Goal: Information Seeking & Learning: Check status

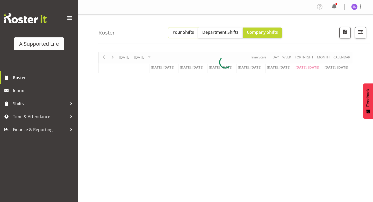
click at [182, 30] on span "Your Shifts" at bounding box center [184, 32] width 22 height 6
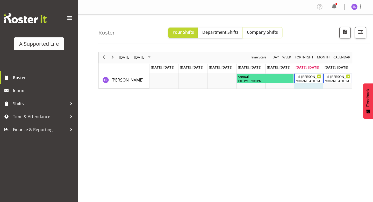
click at [272, 33] on span "Company Shifts" at bounding box center [262, 32] width 31 height 6
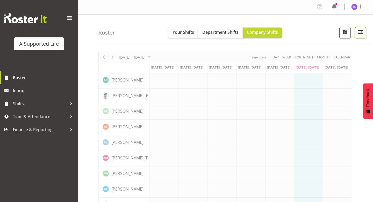
click at [364, 35] on button "button" at bounding box center [360, 32] width 11 height 11
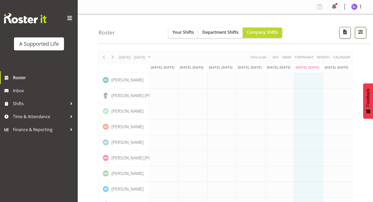
click at [363, 33] on span "button" at bounding box center [361, 32] width 7 height 7
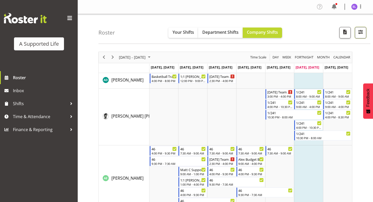
click at [360, 31] on span "button" at bounding box center [361, 32] width 7 height 7
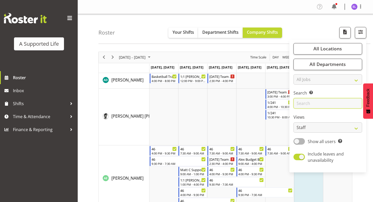
click at [309, 102] on input "text" at bounding box center [328, 103] width 69 height 10
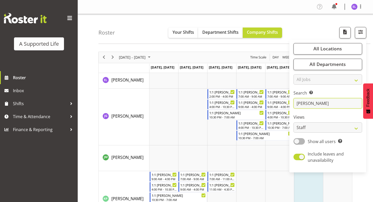
type input "[PERSON_NAME]"
click at [196, 101] on td "Timeline Week of August 23, 2025" at bounding box center [192, 116] width 29 height 57
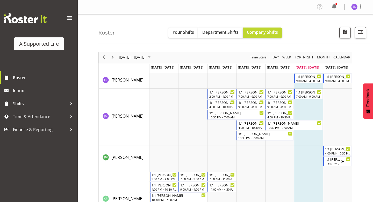
click at [358, 135] on div "[DATE] - [DATE] [DATE] Day Week Fortnight Month calendar Month Agenda Time Scal…" at bounding box center [236, 165] width 275 height 235
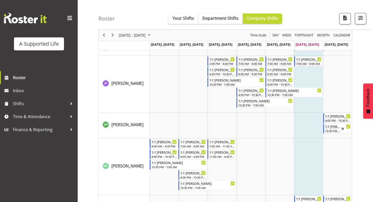
scroll to position [32, 0]
click at [113, 36] on span "Next" at bounding box center [113, 35] width 6 height 6
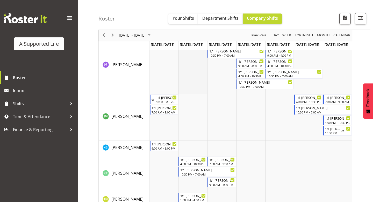
scroll to position [97, 0]
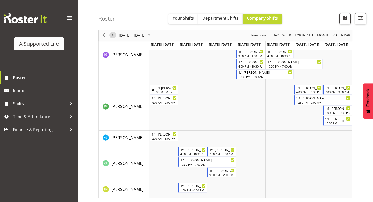
click at [112, 36] on span "Next" at bounding box center [113, 35] width 6 height 6
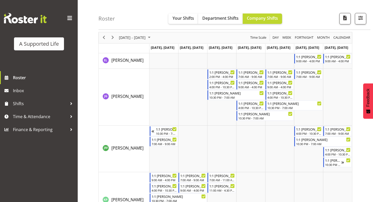
scroll to position [48, 0]
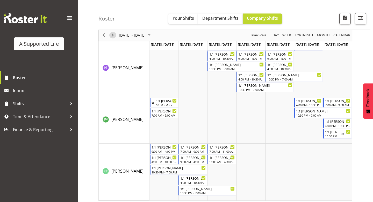
click at [111, 34] on span "Next" at bounding box center [113, 35] width 6 height 6
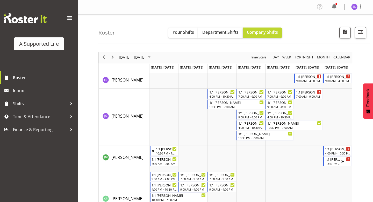
scroll to position [18, 0]
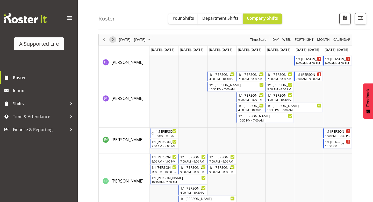
click at [112, 39] on span "Next" at bounding box center [113, 39] width 6 height 6
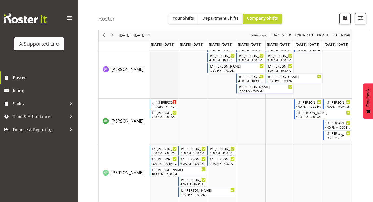
scroll to position [48, 0]
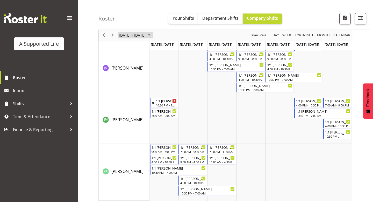
click at [146, 37] on span "[DATE] - [DATE]" at bounding box center [133, 35] width 28 height 6
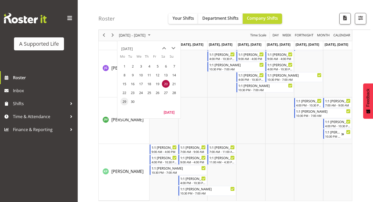
click at [125, 98] on span "29" at bounding box center [125, 102] width 8 height 8
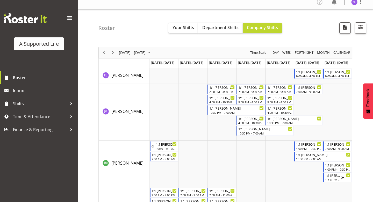
scroll to position [1, 0]
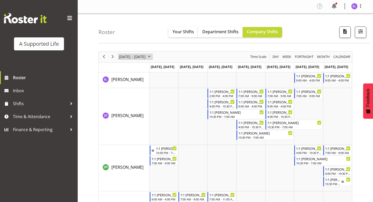
click at [126, 56] on span "[DATE] - [DATE]" at bounding box center [133, 56] width 28 height 6
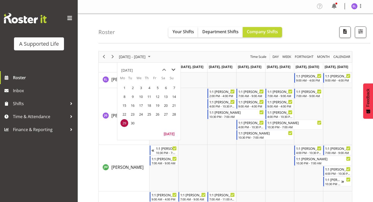
click at [173, 71] on span "next month" at bounding box center [173, 69] width 9 height 9
click at [124, 97] on span "6" at bounding box center [125, 97] width 8 height 8
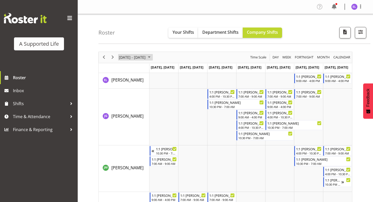
click at [128, 58] on span "[DATE] - [DATE]" at bounding box center [133, 57] width 28 height 6
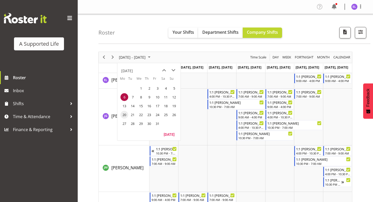
click at [124, 113] on span "20" at bounding box center [125, 115] width 8 height 8
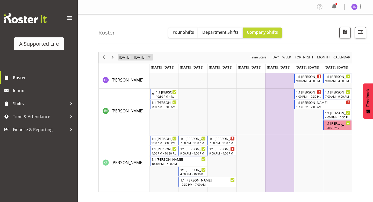
click at [129, 58] on span "[DATE] - [DATE]" at bounding box center [133, 57] width 28 height 6
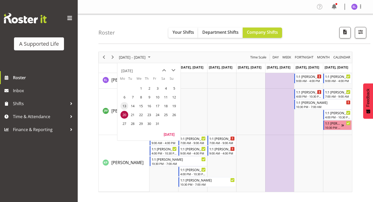
click at [124, 108] on span "13" at bounding box center [125, 106] width 8 height 8
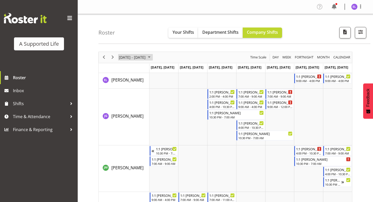
click at [122, 58] on span "[DATE] - [DATE]" at bounding box center [133, 57] width 28 height 6
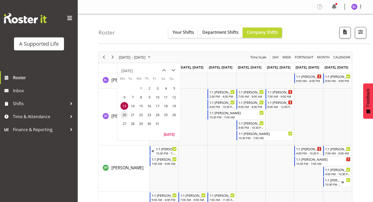
click at [123, 116] on span "20" at bounding box center [125, 115] width 8 height 8
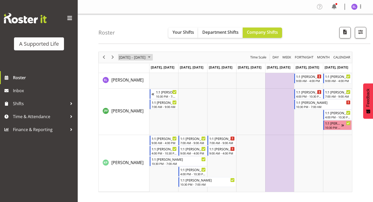
click at [131, 60] on span "[DATE] - [DATE]" at bounding box center [133, 57] width 28 height 6
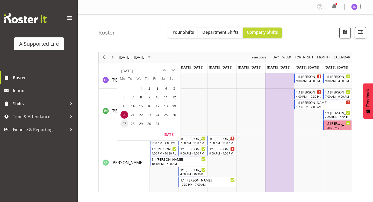
click at [124, 123] on span "27" at bounding box center [125, 124] width 8 height 8
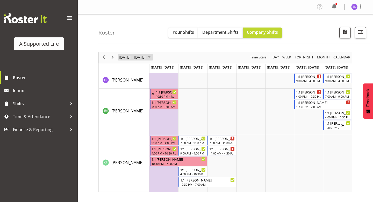
click at [128, 56] on span "[DATE] - [DATE]" at bounding box center [133, 57] width 28 height 6
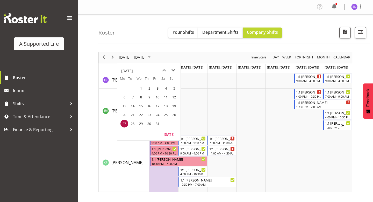
click at [173, 70] on span "next month" at bounding box center [173, 70] width 9 height 9
click at [122, 99] on span "3" at bounding box center [125, 97] width 8 height 8
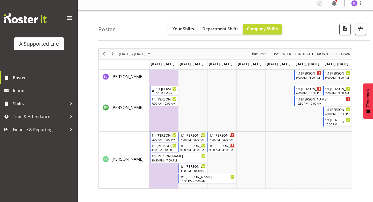
scroll to position [4, 0]
click at [125, 53] on span "[DATE] - [DATE]" at bounding box center [133, 53] width 28 height 6
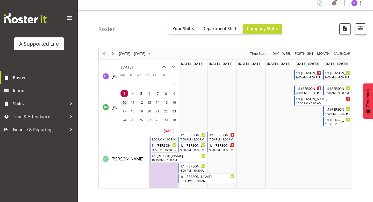
click at [125, 102] on span "10" at bounding box center [125, 102] width 8 height 8
